Goal: Task Accomplishment & Management: Complete application form

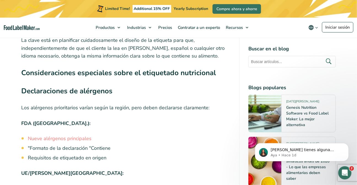
scroll to position [4031, 0]
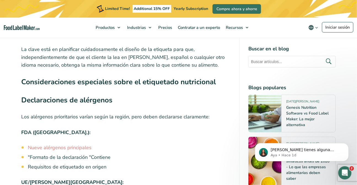
click at [321, 24] on button "main navigation" at bounding box center [312, 27] width 17 height 11
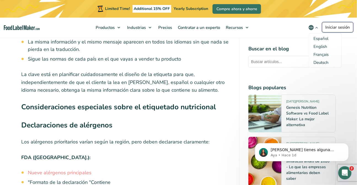
drag, startPoint x: 330, startPoint y: 25, endPoint x: 326, endPoint y: 26, distance: 3.9
click at [330, 25] on link "Iniciar sesión" at bounding box center [337, 27] width 31 height 10
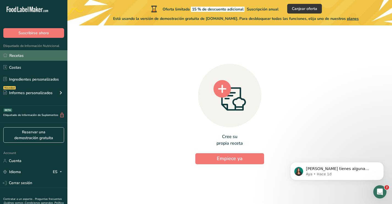
click at [16, 57] on link "Recetas" at bounding box center [33, 55] width 67 height 10
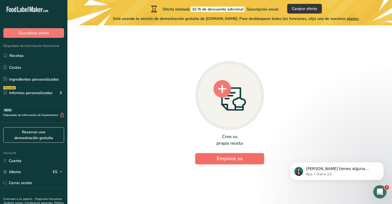
click at [224, 156] on span "Empiece ya" at bounding box center [230, 158] width 26 height 7
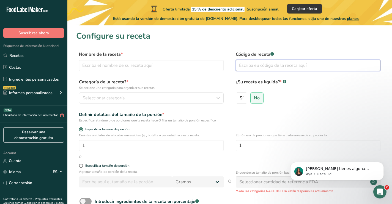
click at [250, 67] on input "text" at bounding box center [308, 65] width 145 height 11
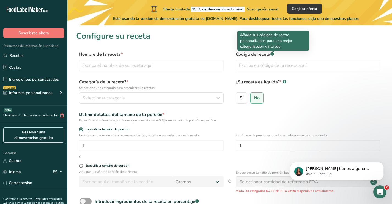
click at [273, 53] on div at bounding box center [273, 52] width 3 height 3
click at [272, 53] on div at bounding box center [273, 52] width 3 height 3
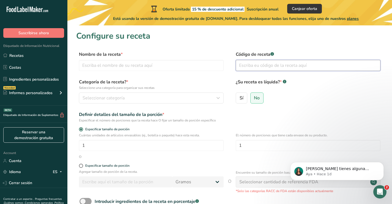
click at [245, 66] on input "text" at bounding box center [308, 65] width 145 height 11
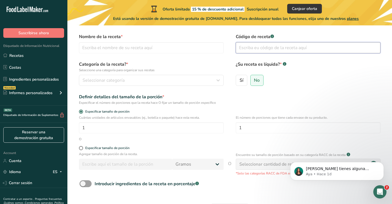
scroll to position [28, 0]
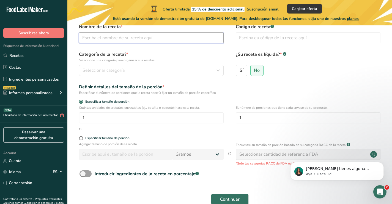
click at [120, 40] on input "text" at bounding box center [151, 37] width 145 height 11
type input "japonés"
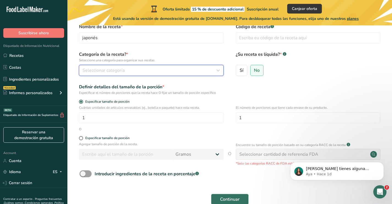
click at [213, 66] on button "Seleccionar categoría" at bounding box center [151, 70] width 145 height 11
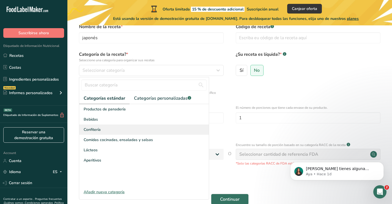
click at [96, 128] on span "Confitería" at bounding box center [92, 129] width 17 height 6
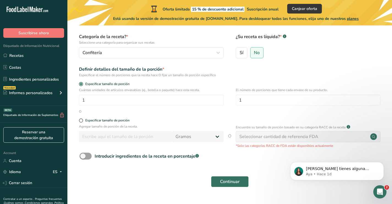
scroll to position [55, 0]
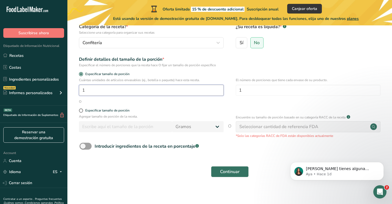
click at [88, 88] on input "1" at bounding box center [151, 90] width 145 height 11
drag, startPoint x: 88, startPoint y: 88, endPoint x: 77, endPoint y: 89, distance: 10.3
click at [77, 89] on div "Cuántas unidades de artículos envasables (ej., botella o paquete) hace esta rec…" at bounding box center [229, 87] width 307 height 21
type input "1"
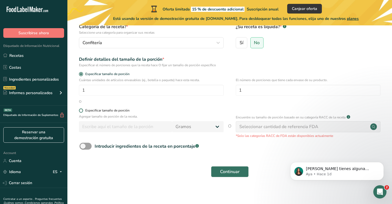
click at [84, 111] on span "Especificar tamaño de porción" at bounding box center [106, 110] width 47 height 4
click at [83, 111] on input "Especificar tamaño de porción" at bounding box center [81, 111] width 4 height 4
radio input "true"
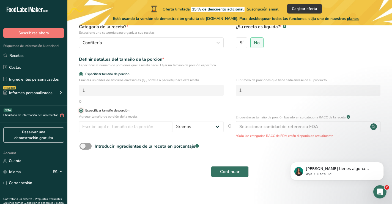
radio input "false"
click at [80, 74] on span at bounding box center [81, 74] width 4 height 4
click at [80, 74] on input "Especificar tamaño de porción" at bounding box center [81, 74] width 4 height 4
radio input "true"
radio input "false"
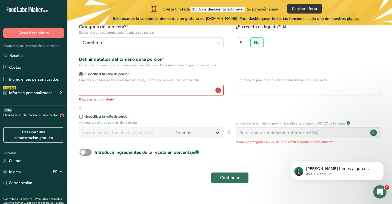
scroll to position [64, 0]
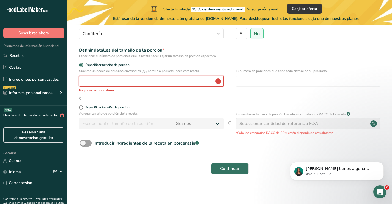
click at [115, 78] on input "number" at bounding box center [151, 80] width 145 height 11
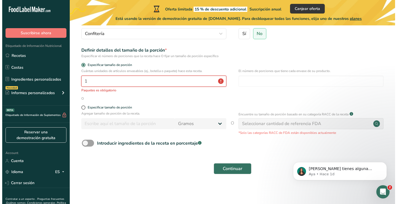
scroll to position [58, 0]
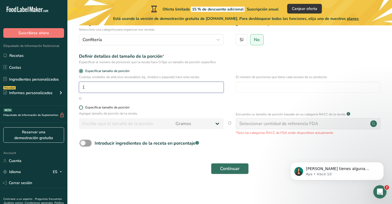
type input "1"
click at [82, 105] on span at bounding box center [81, 107] width 4 height 4
click at [82, 105] on input "Especificar tamaño de porción" at bounding box center [81, 107] width 4 height 4
radio input "true"
radio input "false"
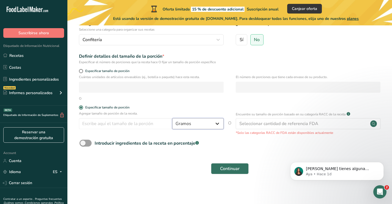
click at [193, 123] on select "Gramos kg mg mcg libras onza litro mL onza líquida cucharada cucharadita taza C…" at bounding box center [198, 123] width 52 height 11
click at [120, 122] on input "number" at bounding box center [125, 123] width 93 height 11
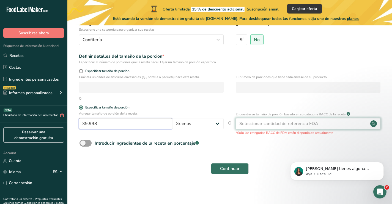
type input "39.998"
click at [240, 123] on div "Seleccionar cantidad de referencia FDA" at bounding box center [279, 123] width 79 height 7
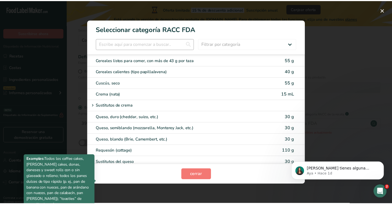
scroll to position [0, 0]
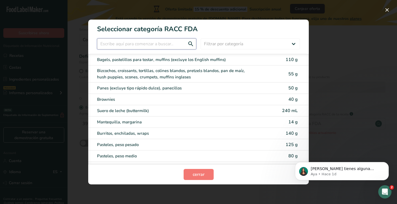
click at [158, 44] on input "RACC Category Selection Modal" at bounding box center [146, 43] width 99 height 11
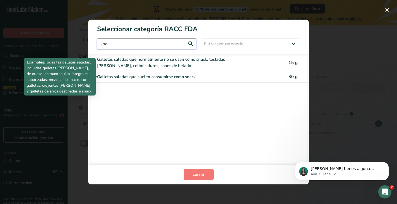
type input "sna"
click at [124, 77] on div "Galletas saladas que suelen consumirse como snack" at bounding box center [175, 77] width 156 height 6
type input "30"
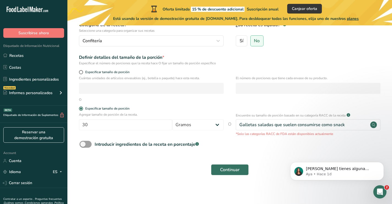
scroll to position [58, 0]
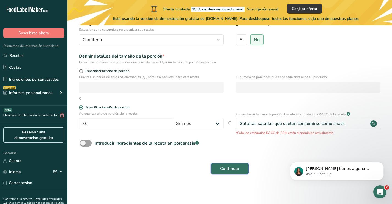
click at [228, 163] on button "Continuar" at bounding box center [230, 168] width 38 height 11
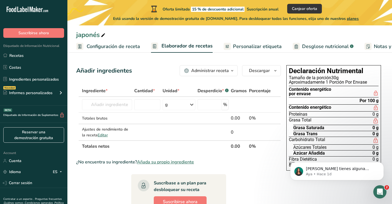
click at [202, 67] on div "Administrar receta" at bounding box center [210, 70] width 38 height 7
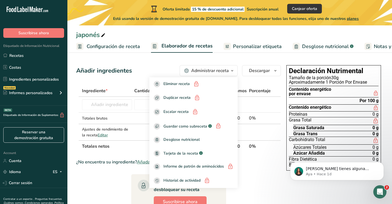
click at [155, 63] on div "Añadir ingredientes Administrar receta Eliminar receta Duplicar receta Escalar …" at bounding box center [180, 185] width 208 height 245
